Goal: Find specific page/section: Find specific page/section

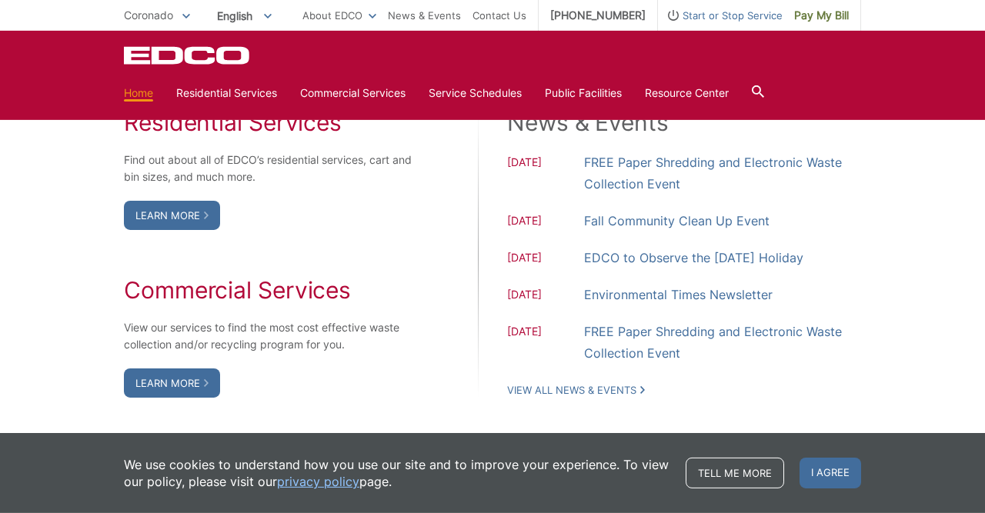
scroll to position [1280, 0]
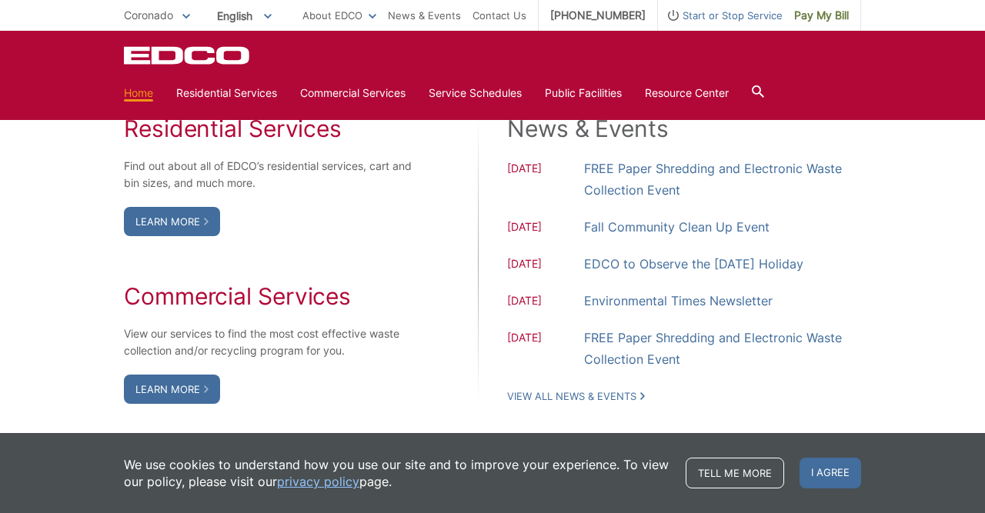
click at [764, 85] on div at bounding box center [758, 92] width 12 height 29
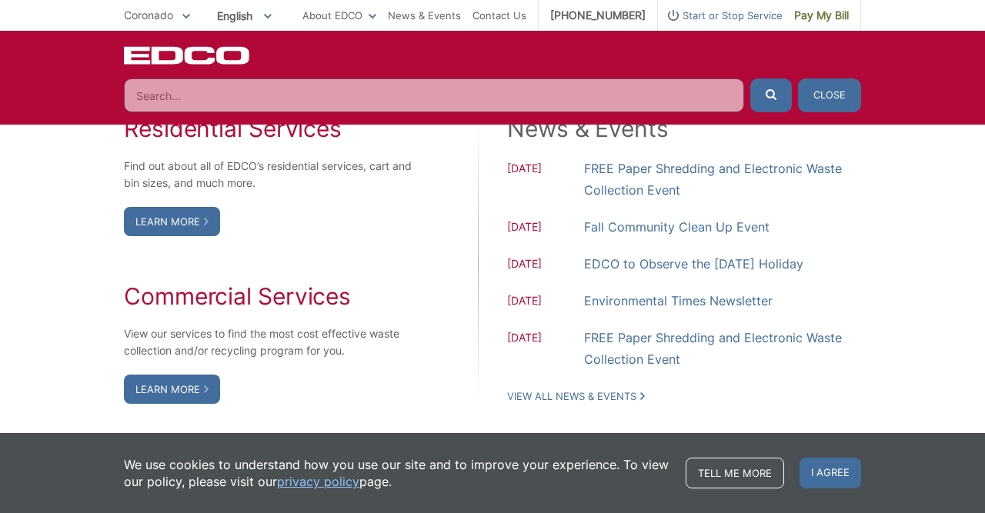
click at [191, 96] on input "Search" at bounding box center [434, 95] width 620 height 34
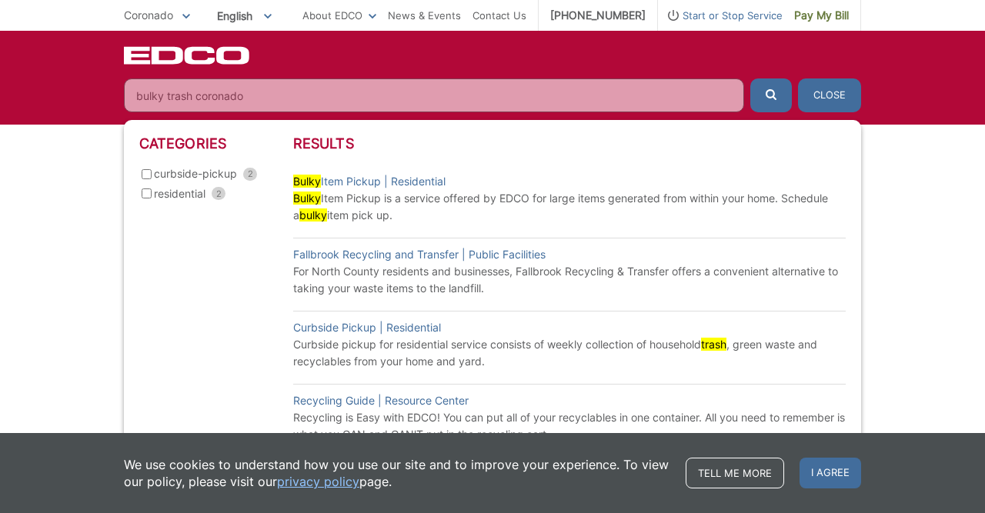
type input "bulky trash coronado"
click at [767, 92] on icon "submit" at bounding box center [770, 94] width 11 height 11
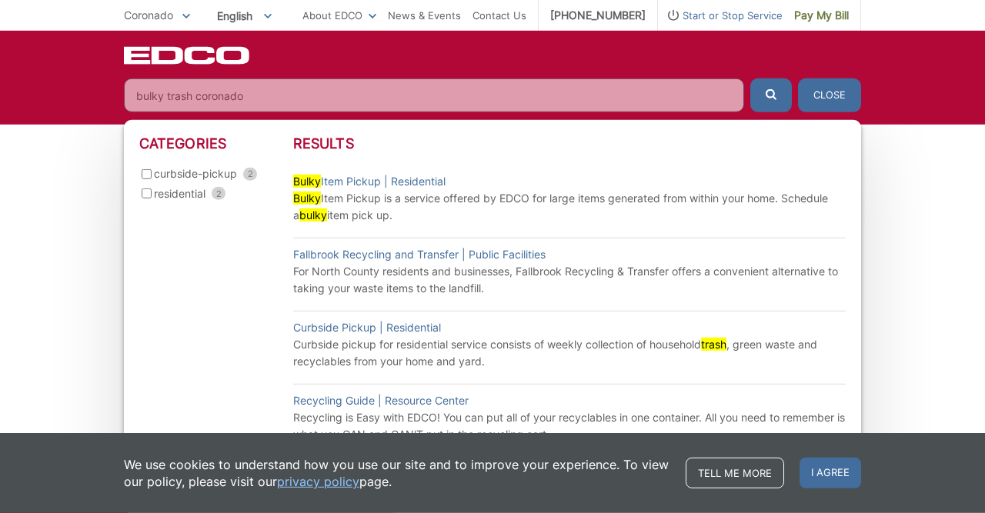
scroll to position [1680, 0]
click at [421, 11] on link "News & Events" at bounding box center [424, 15] width 73 height 17
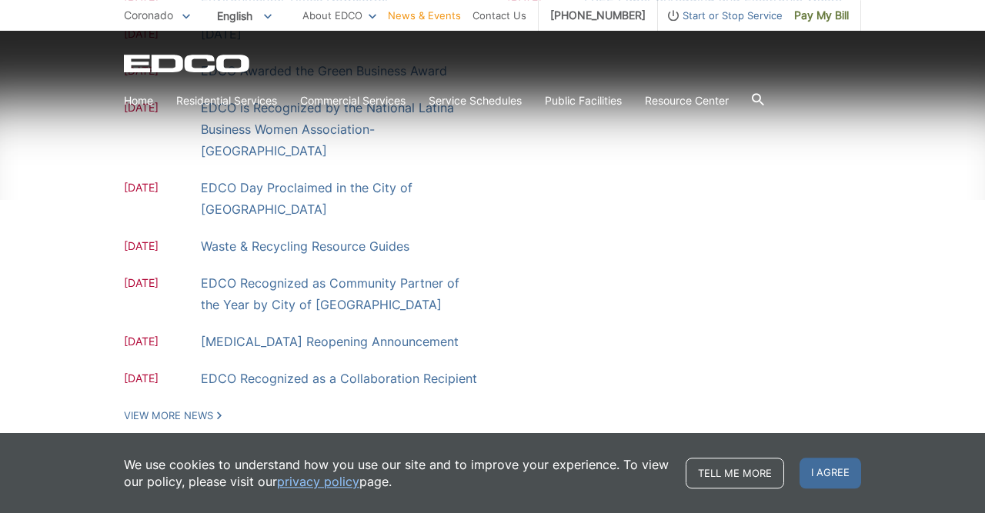
scroll to position [462, 0]
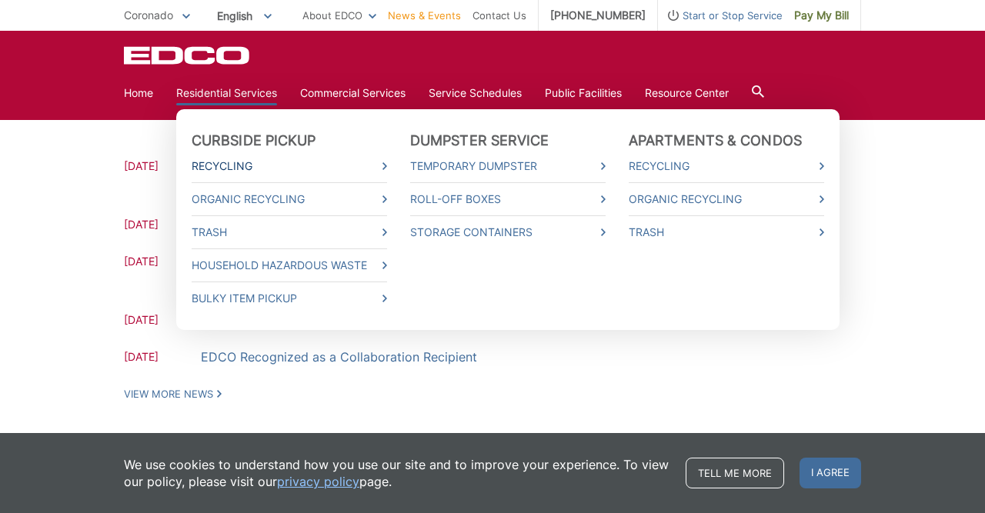
click at [224, 162] on link "Recycling" at bounding box center [289, 166] width 195 height 17
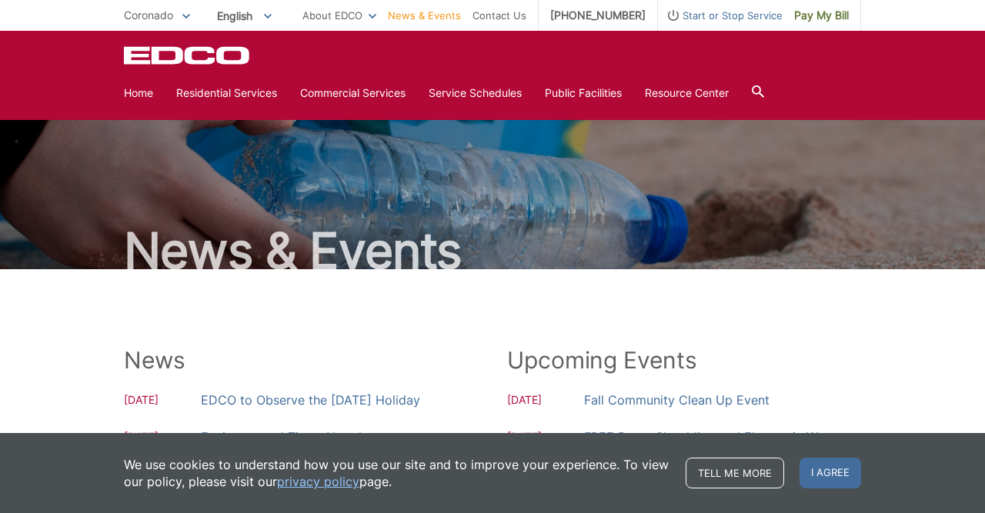
scroll to position [462, 0]
